Goal: Task Accomplishment & Management: Manage account settings

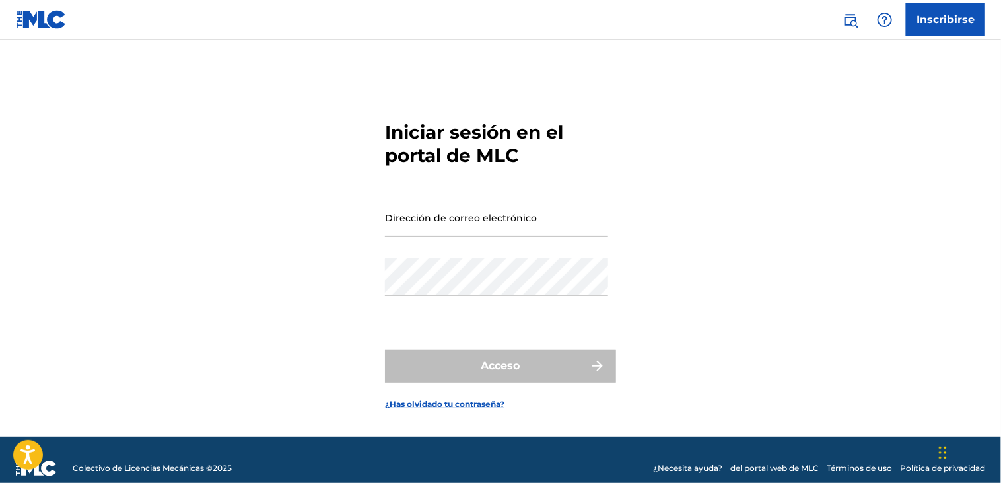
click at [461, 223] on input "Dirección de correo electrónico" at bounding box center [496, 218] width 223 height 38
paste input "joohaaan7@gmail.com"
type input "joohaaan7@gmail.com"
click at [125, 254] on div "Iniciar sesión en el portal de MLC Dirección de correo electrónico joohaaan7@gm…" at bounding box center [500, 255] width 925 height 364
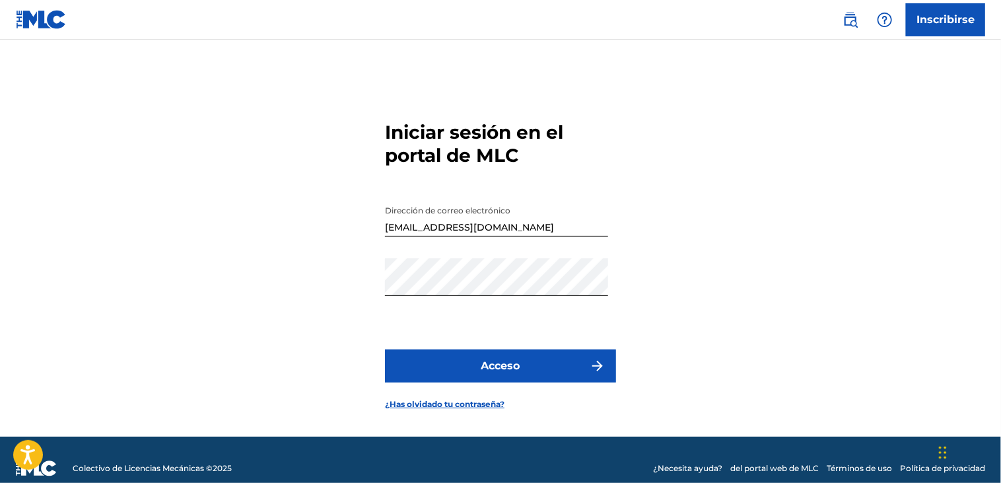
click at [518, 360] on button "Acceso" at bounding box center [500, 365] width 231 height 33
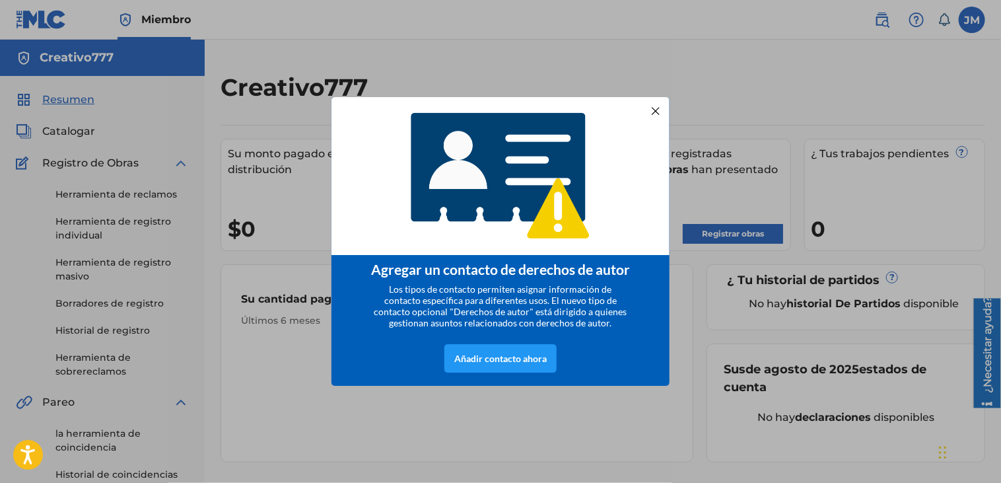
click at [658, 107] on div at bounding box center [655, 110] width 17 height 17
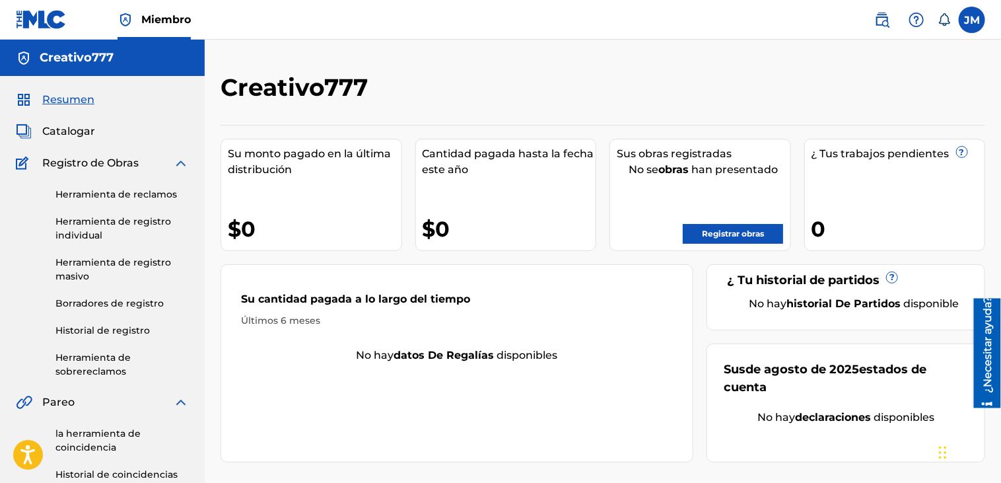
click at [179, 162] on img at bounding box center [181, 163] width 16 height 16
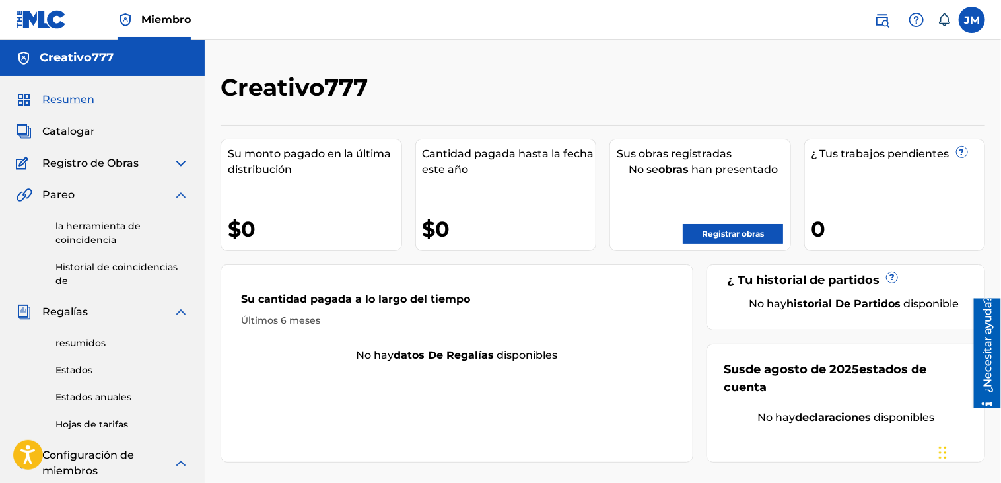
click at [182, 188] on img at bounding box center [181, 195] width 16 height 16
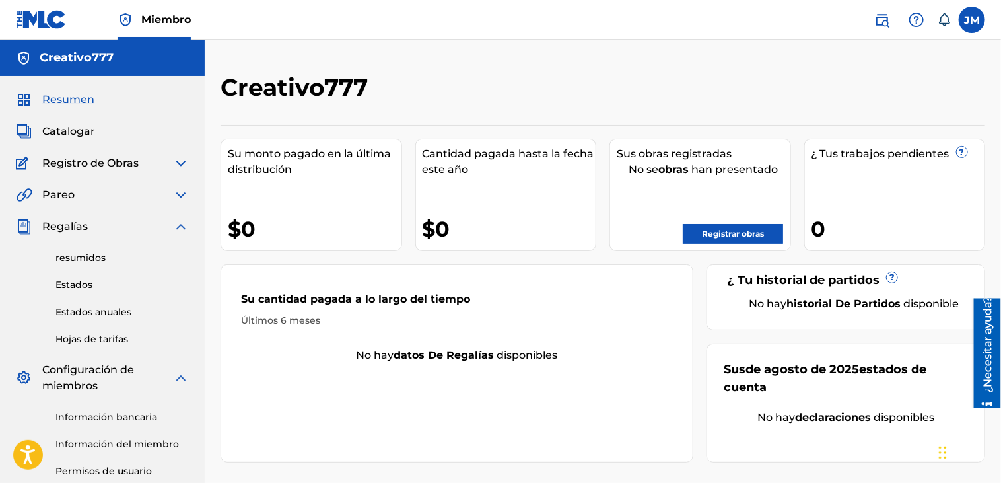
click at [176, 235] on div "resumidos Estados Estados anuales Hojas de tarifas" at bounding box center [102, 290] width 173 height 112
click at [181, 224] on img at bounding box center [181, 227] width 16 height 16
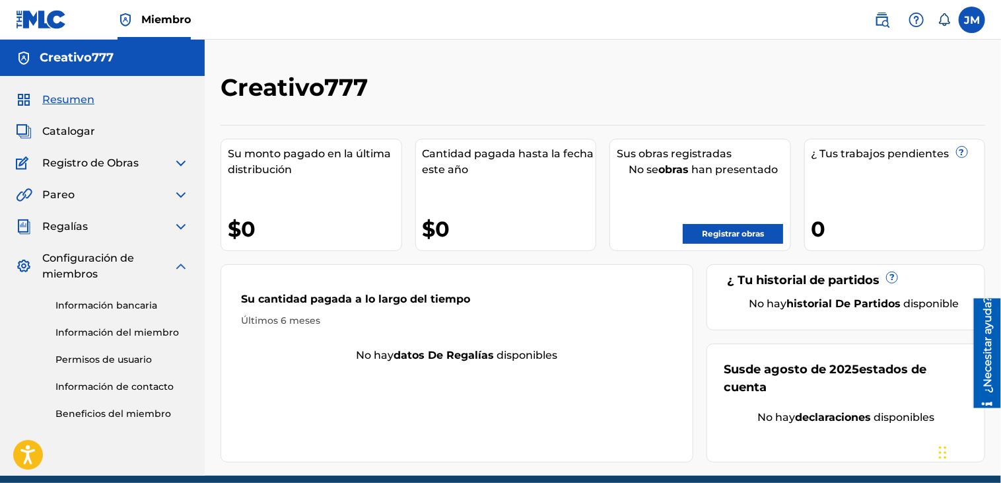
click at [181, 271] on img at bounding box center [181, 266] width 16 height 16
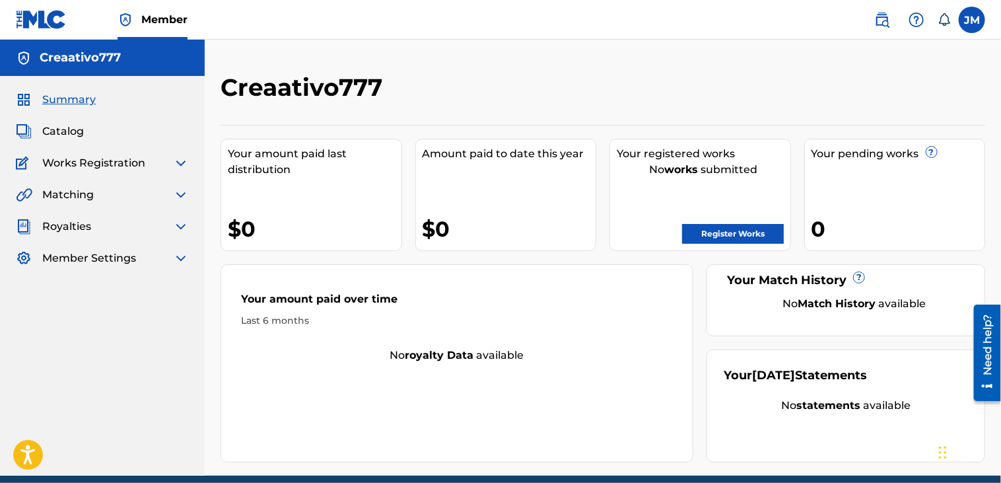
click at [970, 20] on label at bounding box center [972, 20] width 26 height 26
click at [972, 20] on input "JM Johan Steban Muñoz Agredo joohaaan7@gmail.com Notification Preferences Profi…" at bounding box center [972, 20] width 0 height 0
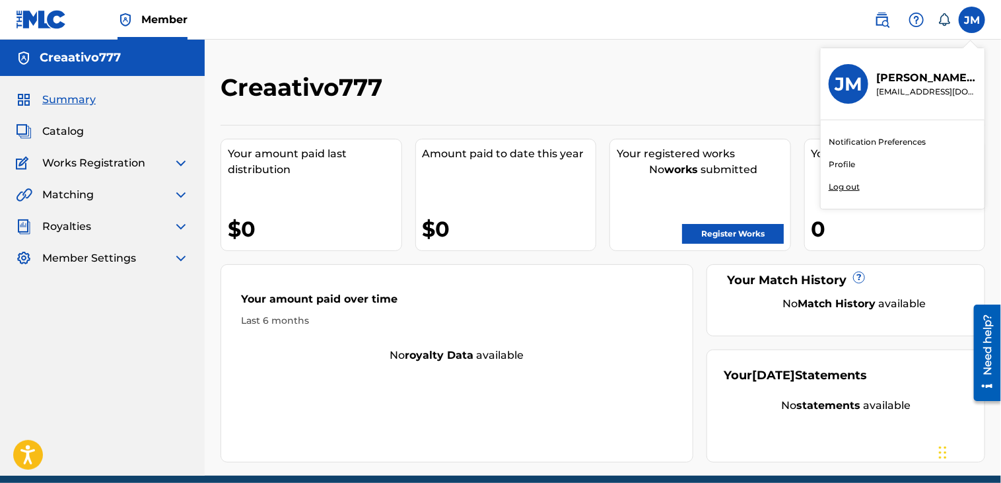
click at [843, 190] on p "Log out" at bounding box center [844, 187] width 31 height 12
click at [972, 20] on input "JM Johan Steban Muñoz Agredo joohaaan7@gmail.com Notification Preferences Profi…" at bounding box center [972, 20] width 0 height 0
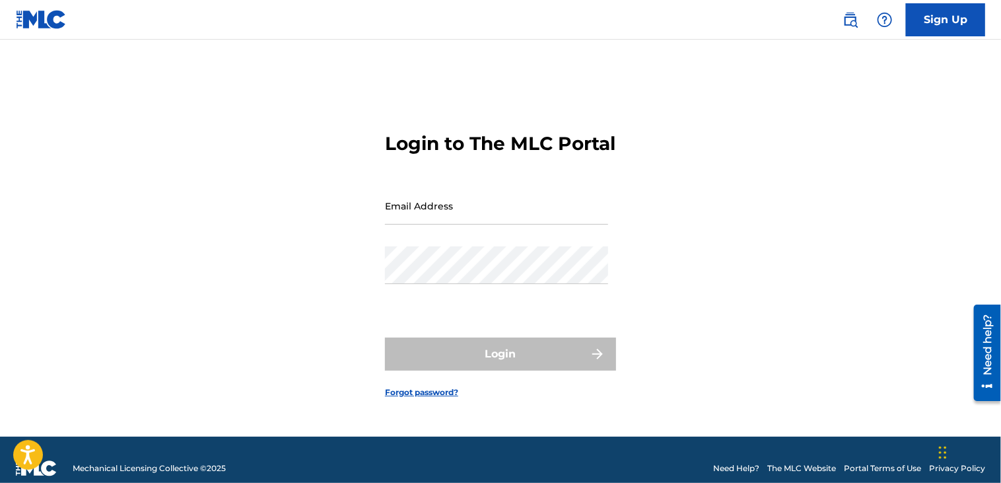
click at [57, 29] on img at bounding box center [41, 19] width 51 height 19
